Goal: Transaction & Acquisition: Purchase product/service

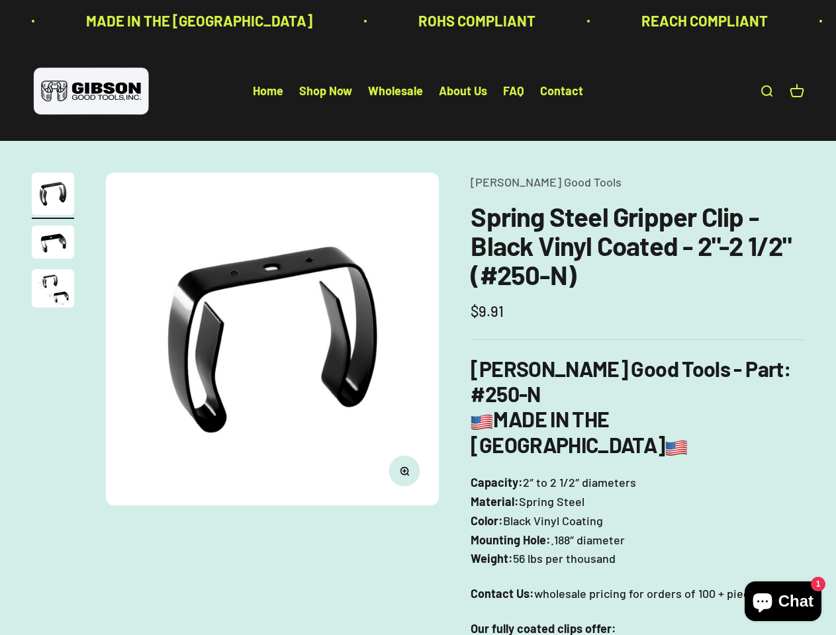
click at [418, 318] on img at bounding box center [272, 339] width 333 height 333
click at [272, 339] on img at bounding box center [272, 339] width 333 height 333
click at [404, 471] on icon "button" at bounding box center [403, 470] width 3 height 3
click at [53, 196] on img "Go to item 1" at bounding box center [53, 194] width 42 height 42
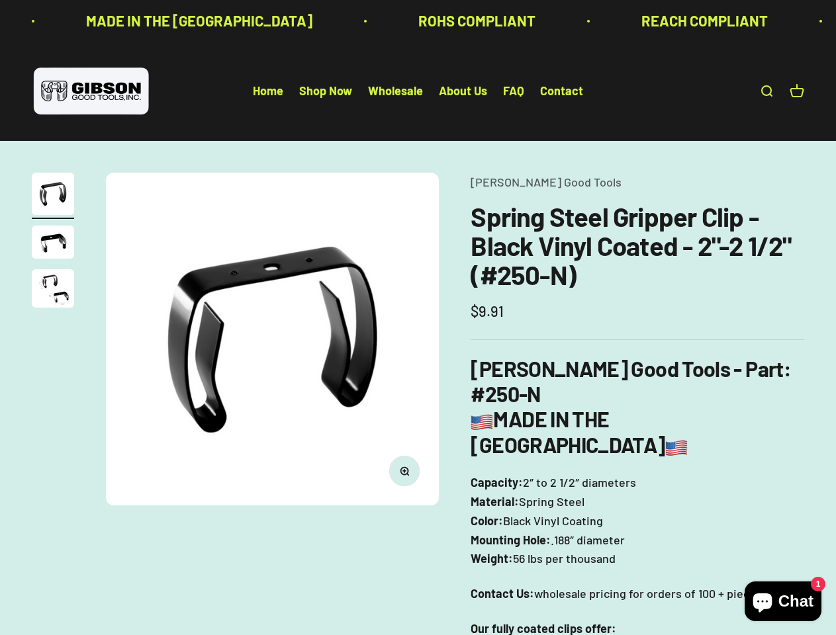
click at [53, 244] on img "Go to item 2" at bounding box center [53, 242] width 42 height 33
click at [53, 291] on img "Go to item 3" at bounding box center [53, 288] width 42 height 38
